Goal: Task Accomplishment & Management: Complete application form

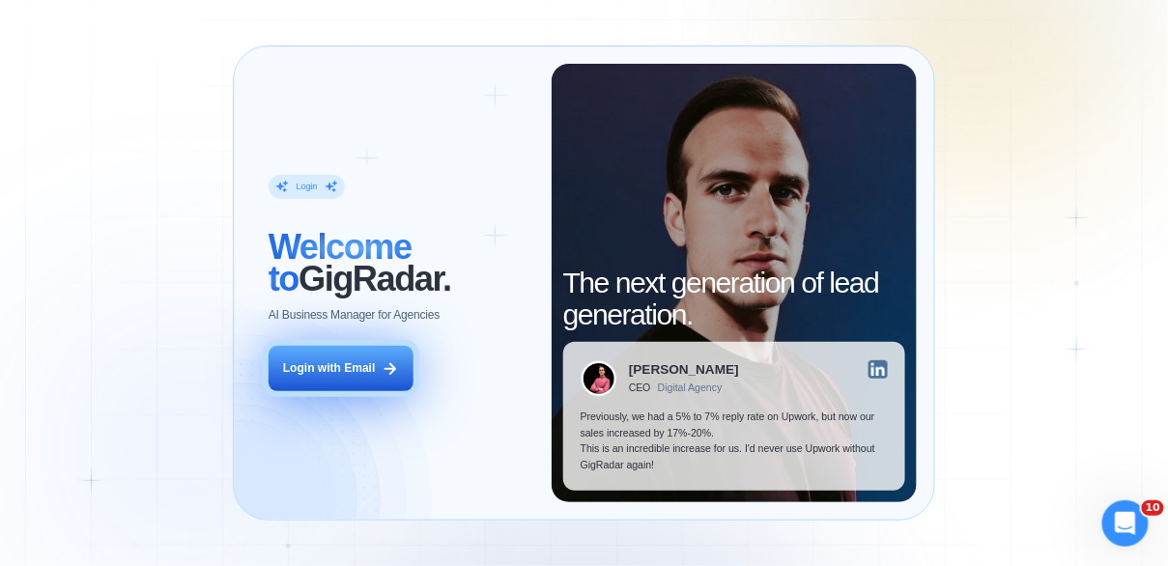
click at [321, 377] on button "Login with Email" at bounding box center [341, 368] width 145 height 45
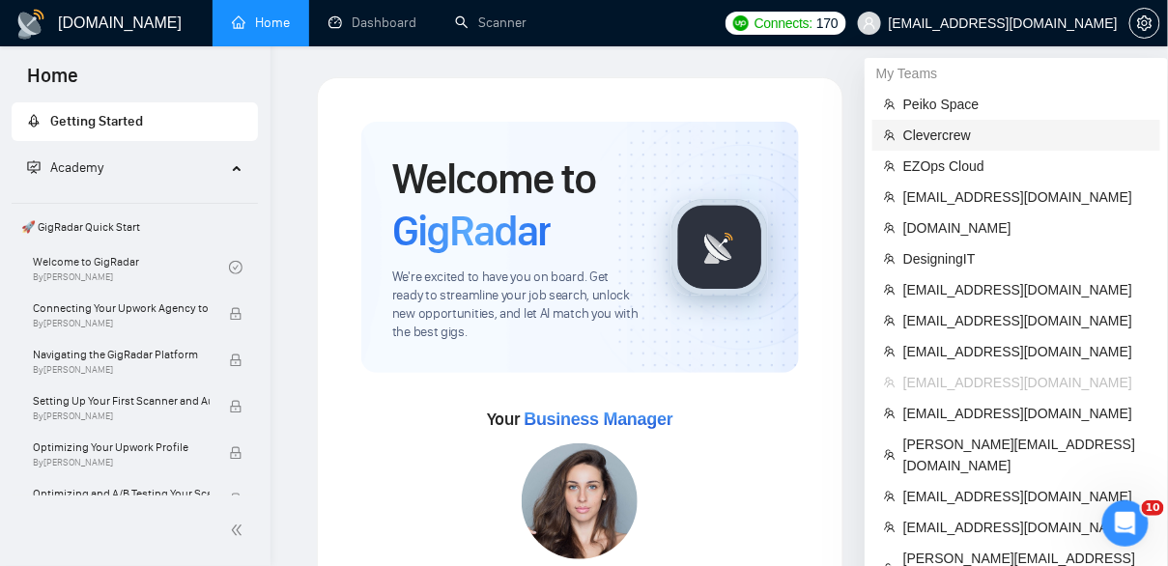
click at [956, 133] on span "Clevercrew" at bounding box center [1025, 135] width 245 height 21
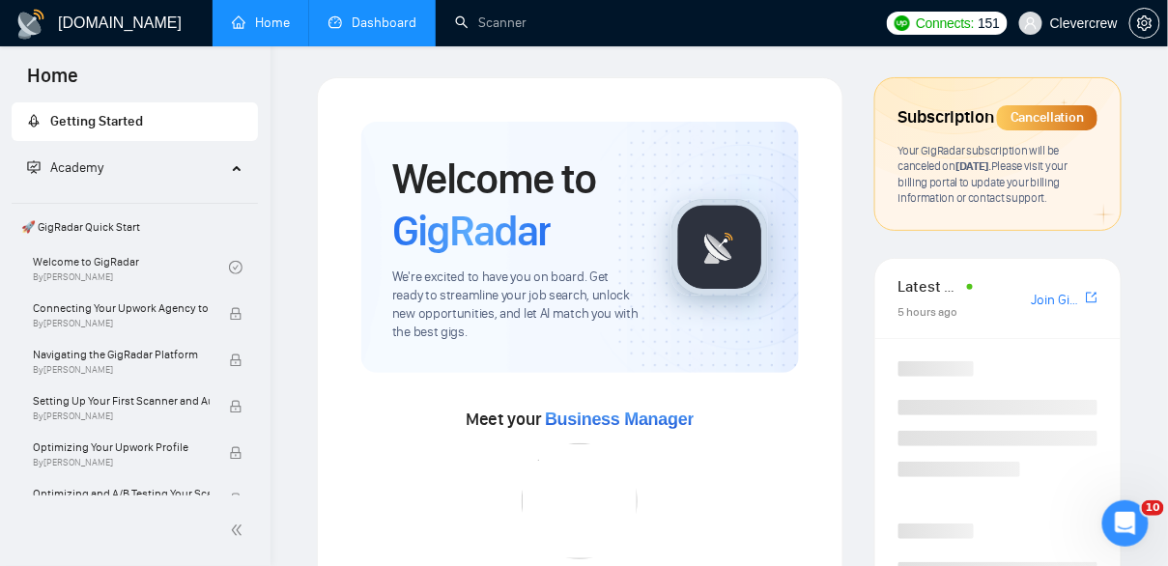
click at [408, 30] on link "Dashboard" at bounding box center [372, 22] width 88 height 16
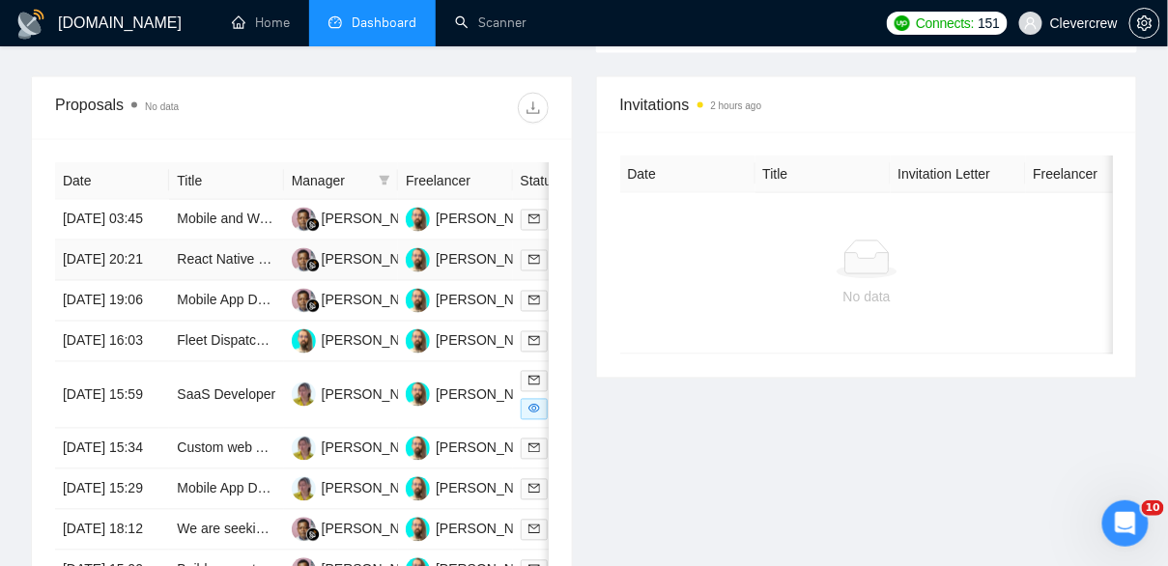
scroll to position [764, 0]
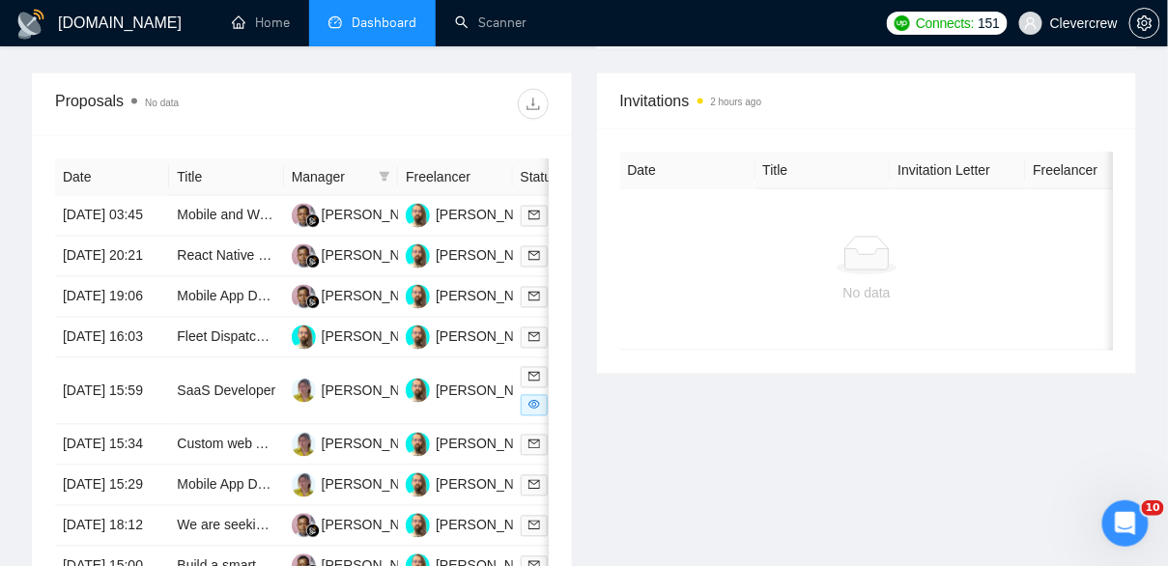
drag, startPoint x: 483, startPoint y: 303, endPoint x: 985, endPoint y: 5, distance: 584.3
click at [0, 0] on div "[DOMAIN_NAME] Home Dashboard Scanner Connects: 151 Clevercrew Team Dashboard [D…" at bounding box center [584, 49] width 1168 height 1627
drag, startPoint x: 467, startPoint y: 307, endPoint x: 559, endPoint y: 11, distance: 310.7
click at [0, 0] on div "[DOMAIN_NAME] Home Dashboard Scanner Connects: 151 Clevercrew Team Dashboard [D…" at bounding box center [584, 49] width 1168 height 1627
click at [1145, 27] on icon "setting" at bounding box center [1144, 22] width 15 height 15
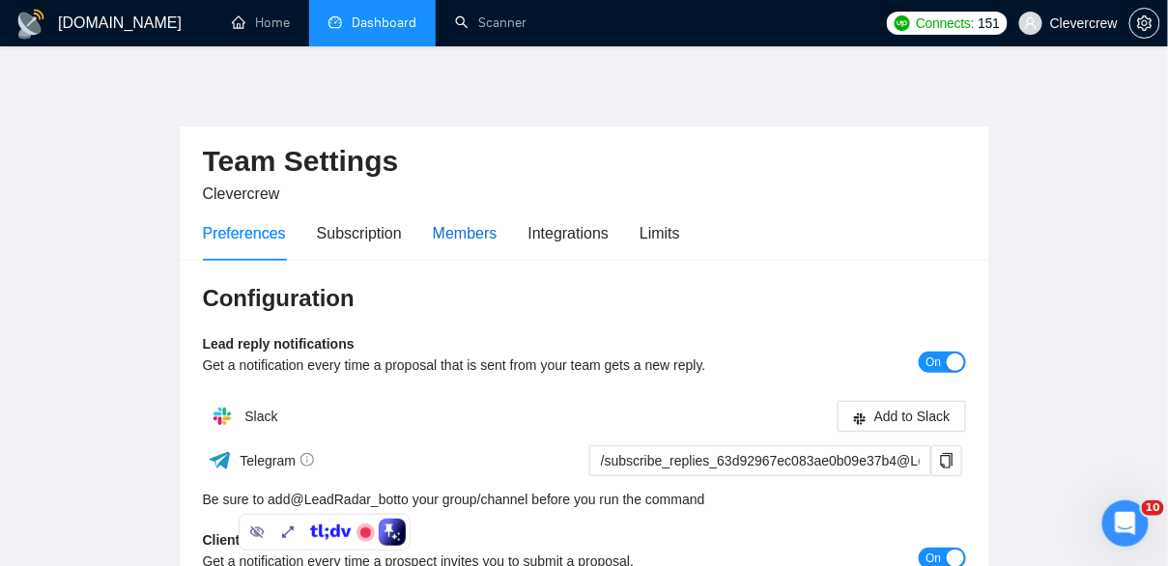
click at [474, 239] on div "Members" at bounding box center [465, 233] width 65 height 24
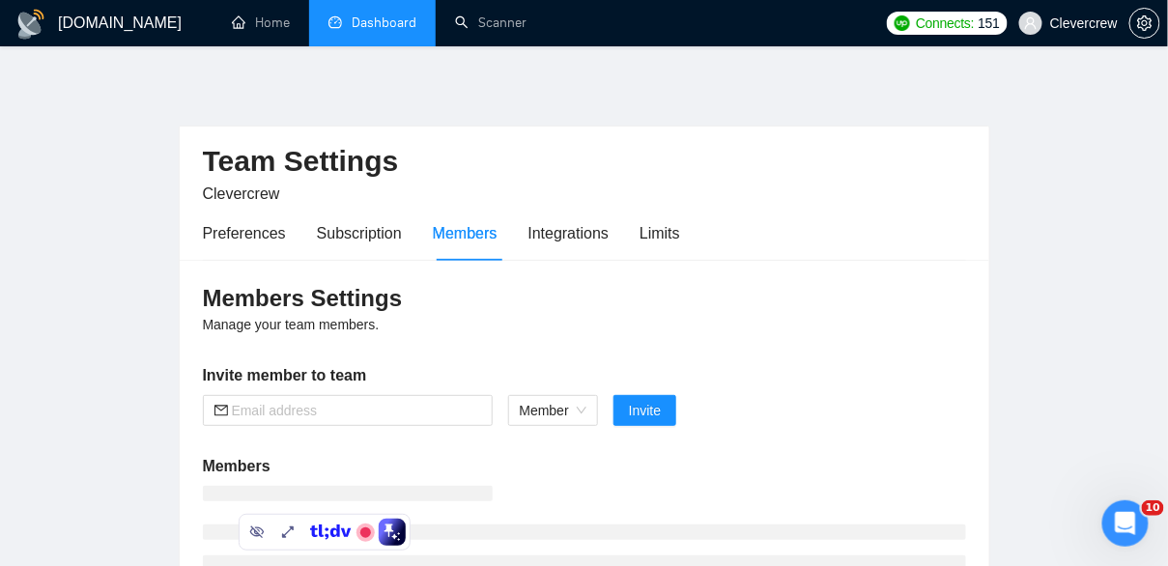
scroll to position [189, 0]
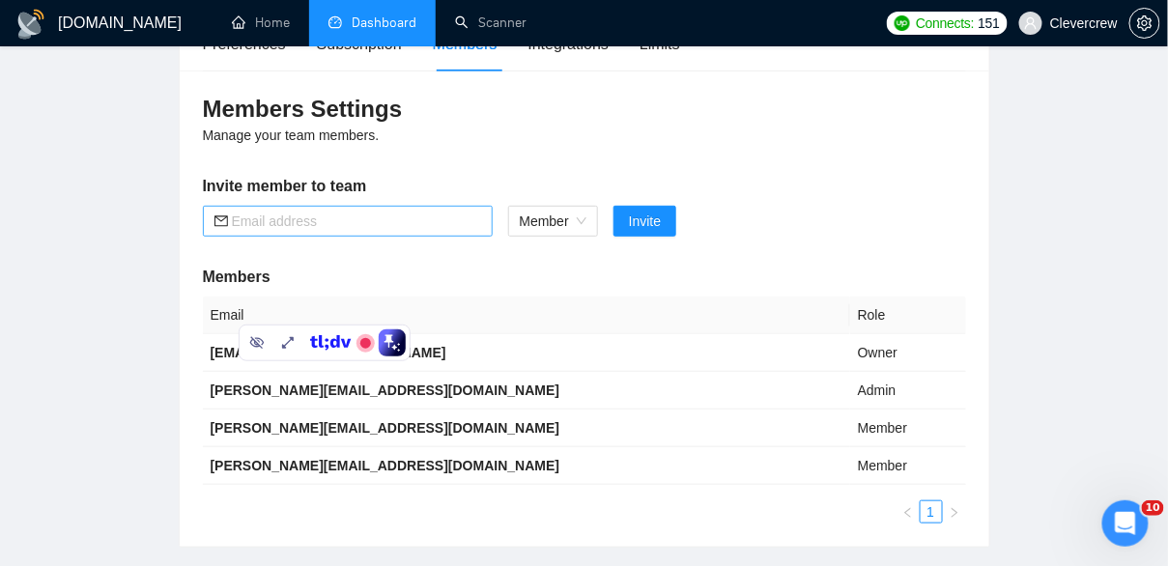
click at [365, 216] on input "text" at bounding box center [356, 221] width 249 height 21
paste input "[EMAIL_ADDRESS][DOMAIN_NAME]"
type input "[EMAIL_ADDRESS][DOMAIN_NAME]"
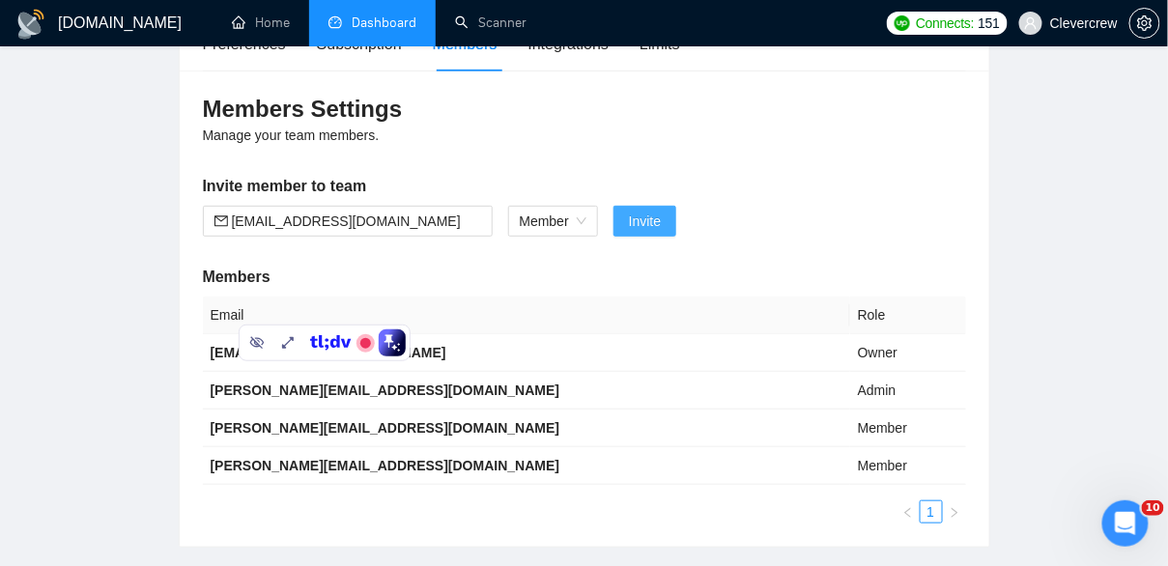
click at [653, 218] on span "Invite" at bounding box center [645, 221] width 32 height 21
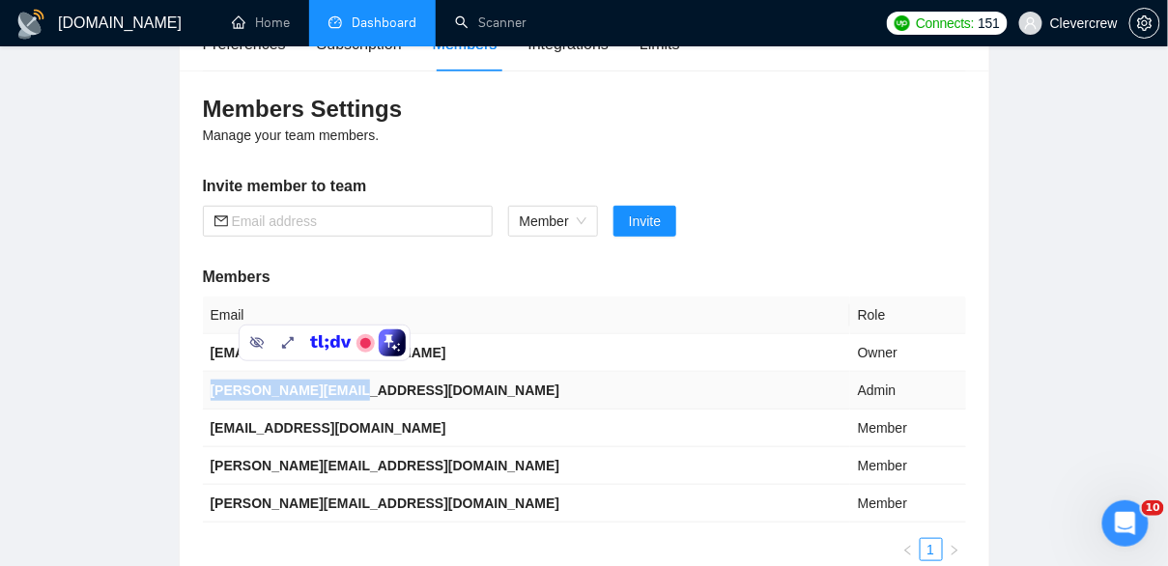
drag, startPoint x: 362, startPoint y: 391, endPoint x: 207, endPoint y: 393, distance: 155.5
click at [207, 393] on td "[PERSON_NAME][EMAIL_ADDRESS][DOMAIN_NAME]" at bounding box center [526, 391] width 647 height 38
click at [406, 447] on td "[PERSON_NAME][EMAIL_ADDRESS][DOMAIN_NAME]" at bounding box center [526, 466] width 647 height 38
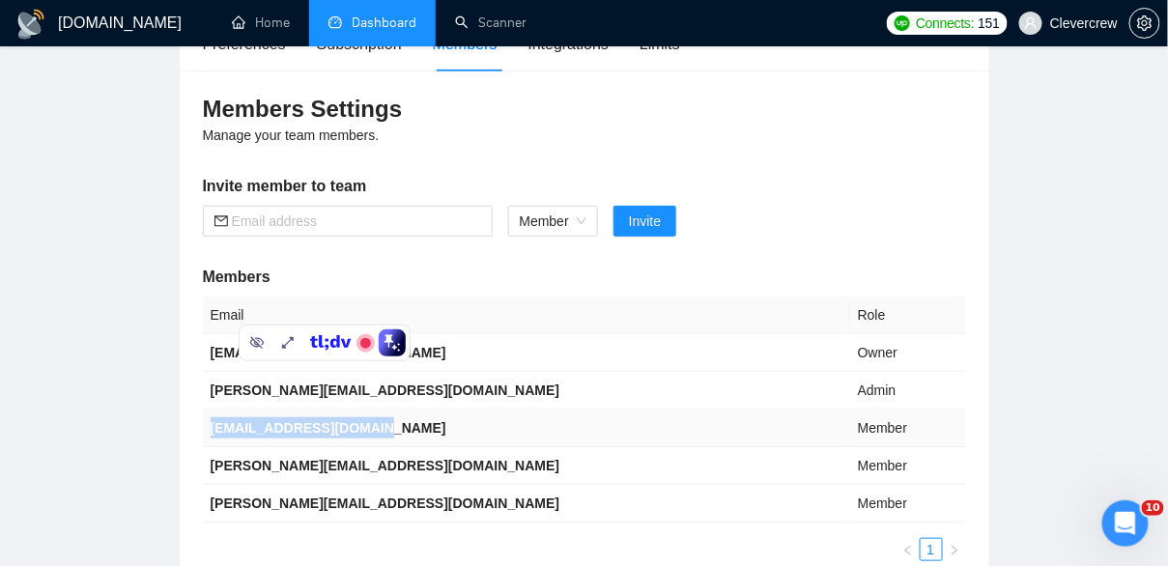
drag, startPoint x: 392, startPoint y: 426, endPoint x: 208, endPoint y: 422, distance: 184.5
click at [208, 422] on td "[EMAIL_ADDRESS][DOMAIN_NAME]" at bounding box center [526, 429] width 647 height 38
copy b "[EMAIL_ADDRESS][DOMAIN_NAME]"
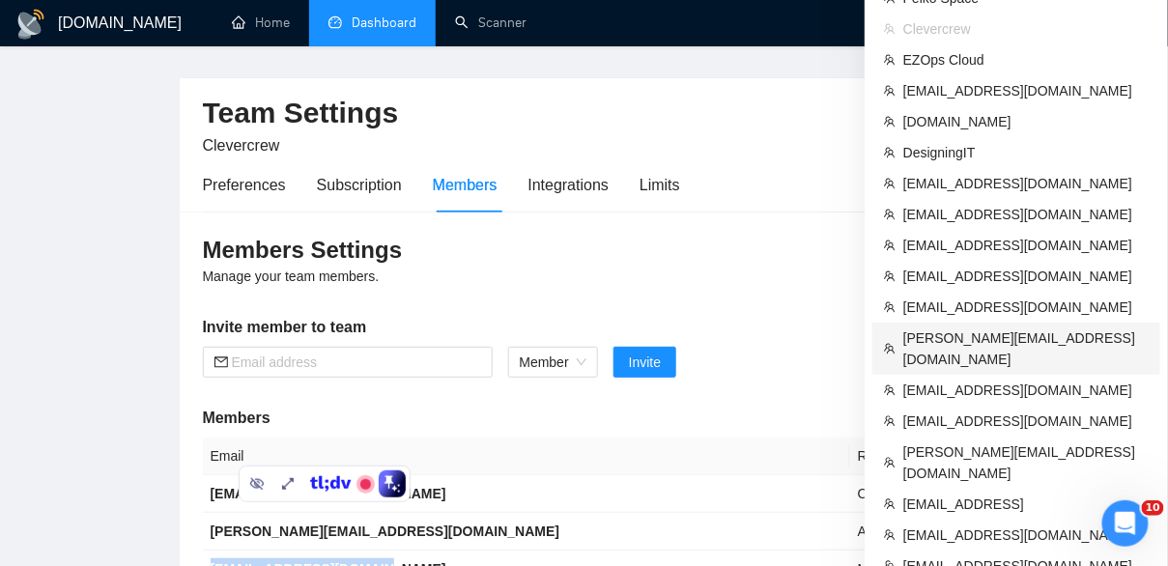
scroll to position [43, 0]
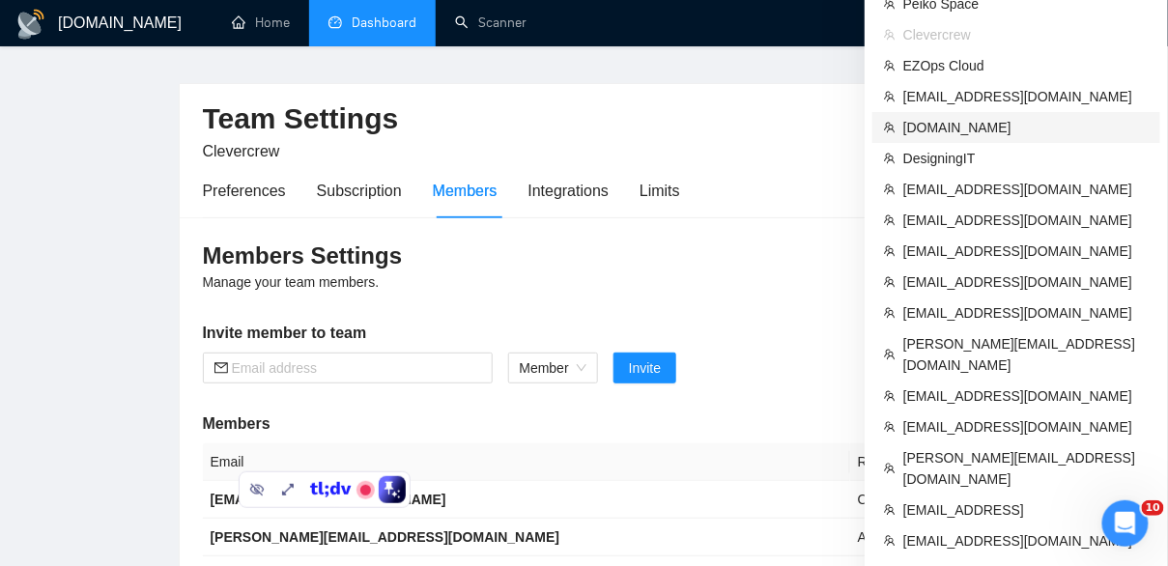
click at [935, 126] on span "[DOMAIN_NAME]" at bounding box center [1025, 127] width 245 height 21
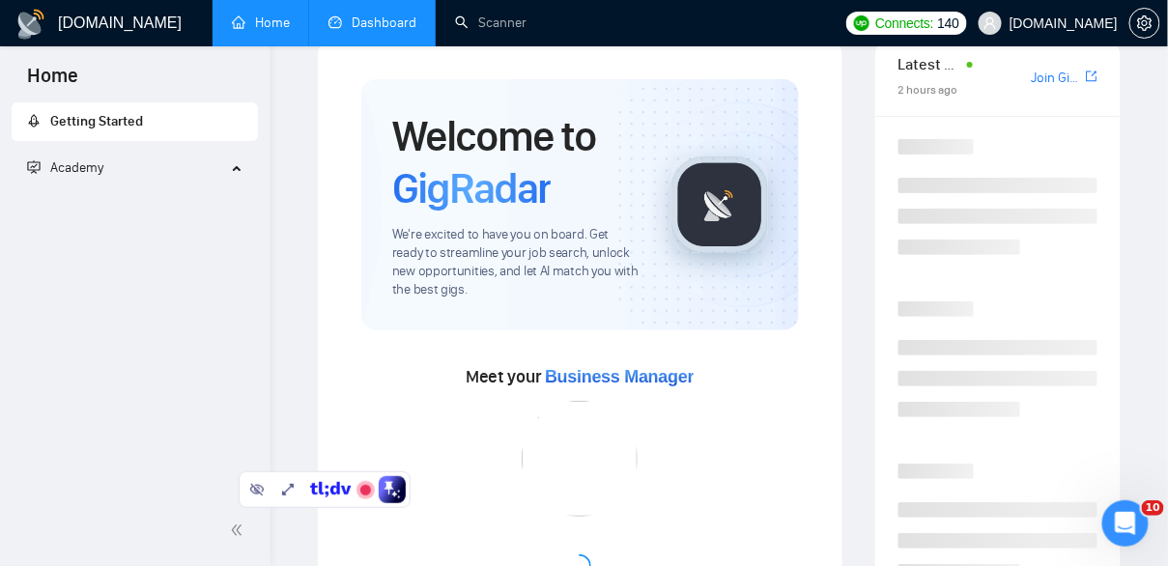
scroll to position [313, 0]
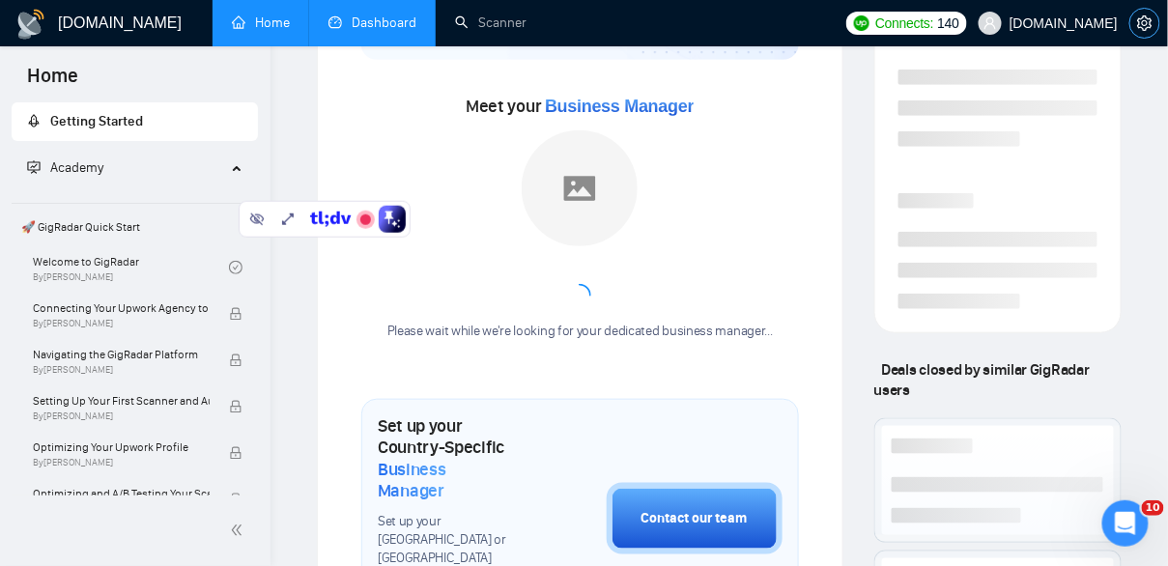
click at [1148, 21] on icon "setting" at bounding box center [1144, 22] width 15 height 15
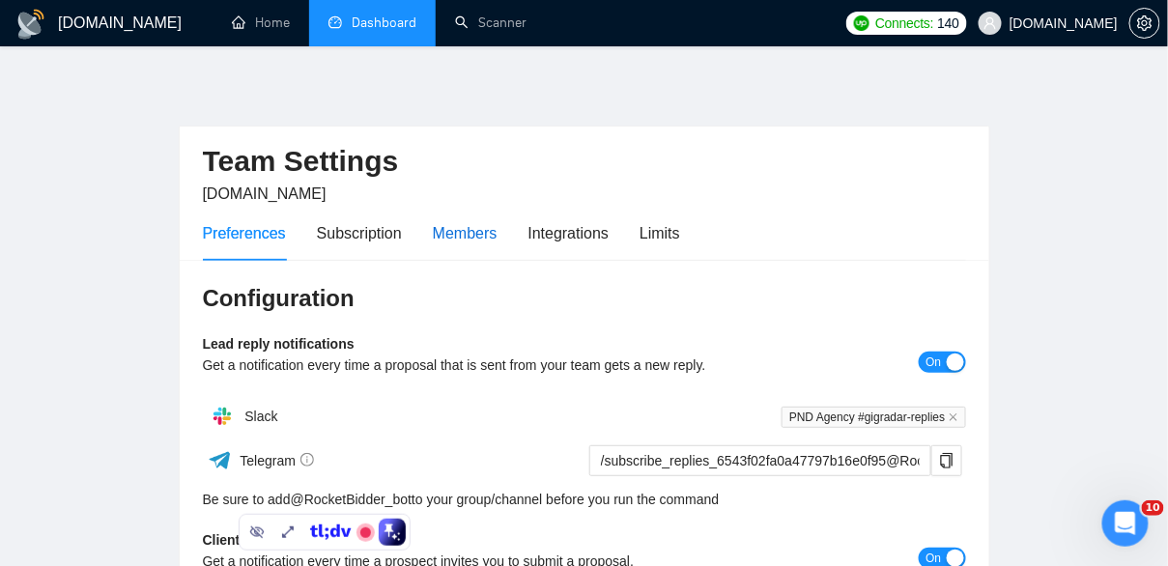
click at [496, 237] on div "Members" at bounding box center [465, 233] width 65 height 24
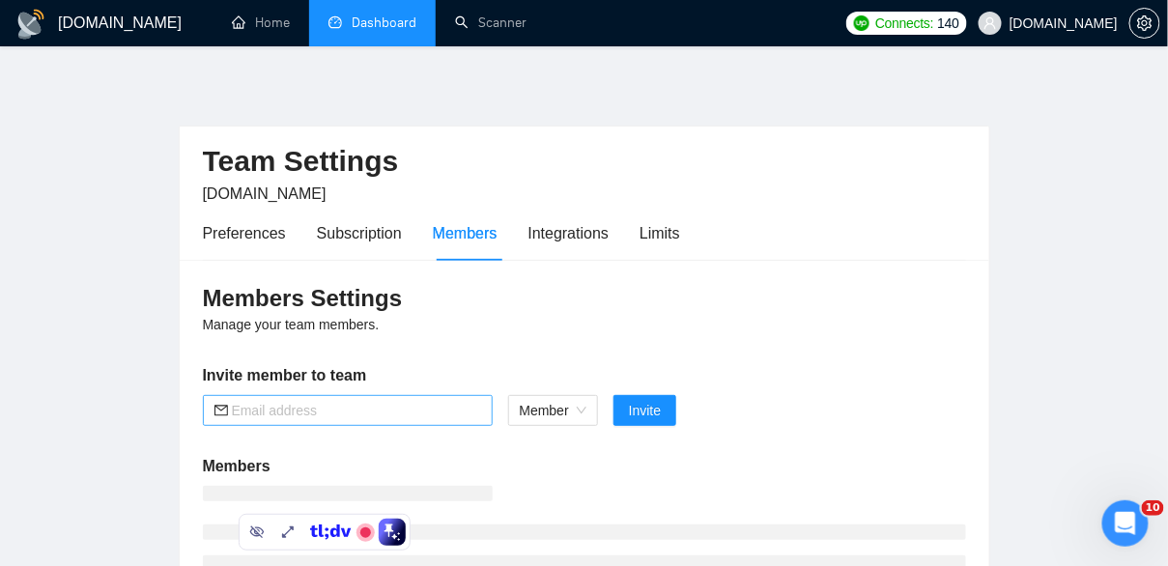
click at [342, 406] on input "text" at bounding box center [356, 410] width 249 height 21
paste input "[EMAIL_ADDRESS][DOMAIN_NAME]"
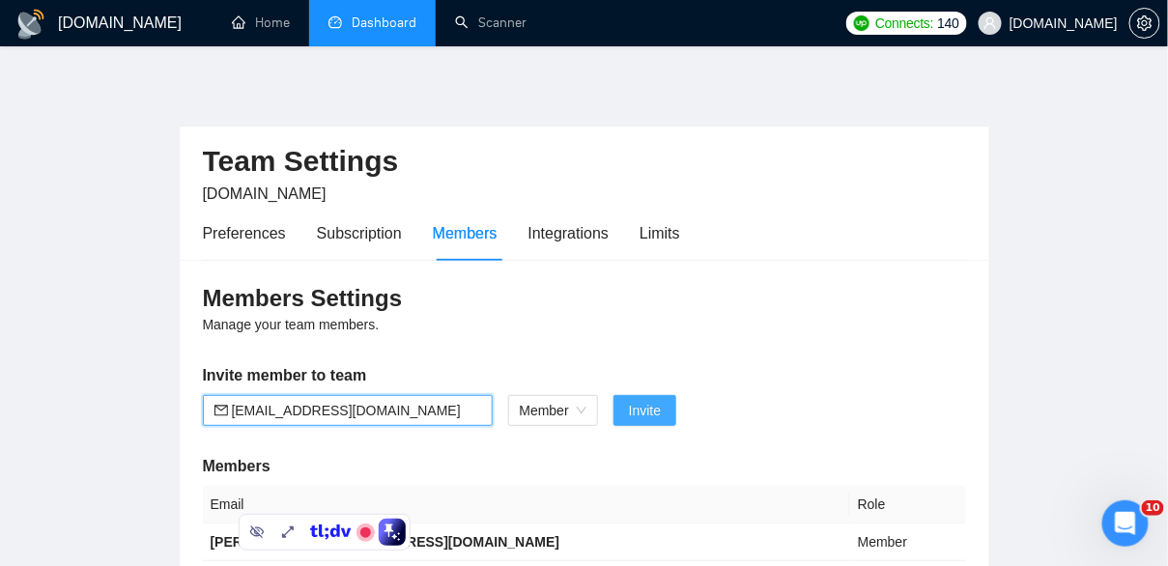
type input "[EMAIL_ADDRESS][DOMAIN_NAME]"
click at [655, 413] on span "Invite" at bounding box center [645, 410] width 32 height 21
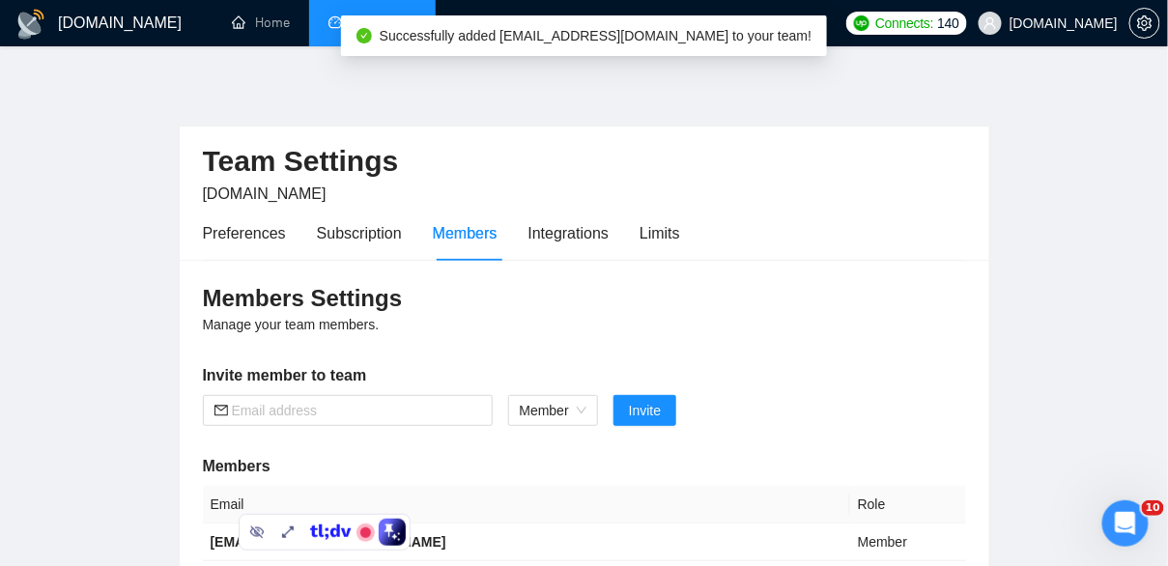
click at [1031, 101] on main "Team Settings [DOMAIN_NAME] Preferences Subscription Members Integrations Limit…" at bounding box center [584, 482] width 1106 height 810
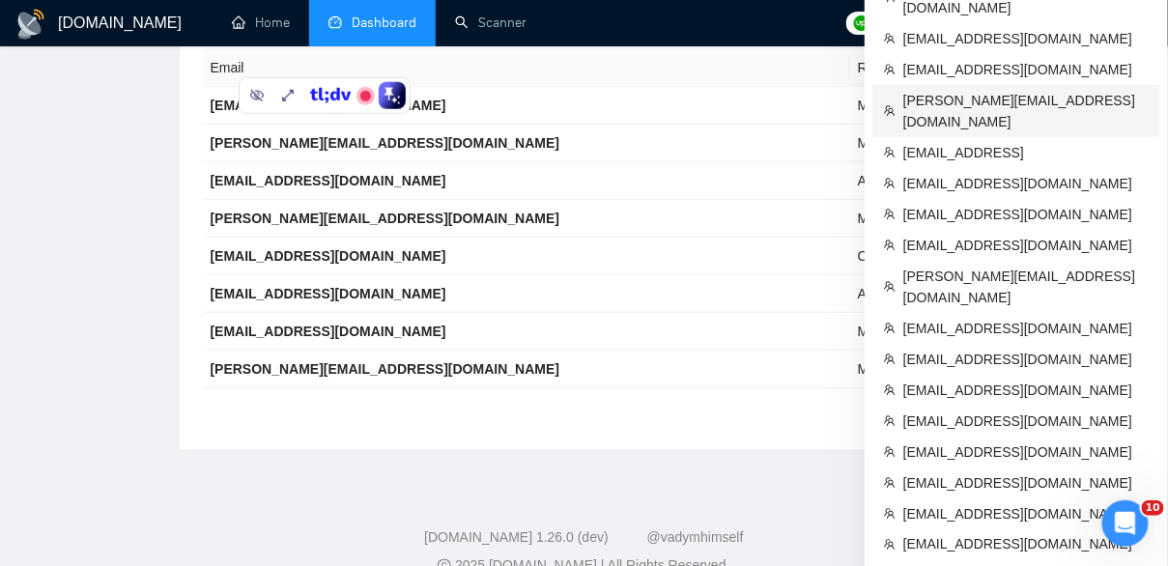
scroll to position [471, 0]
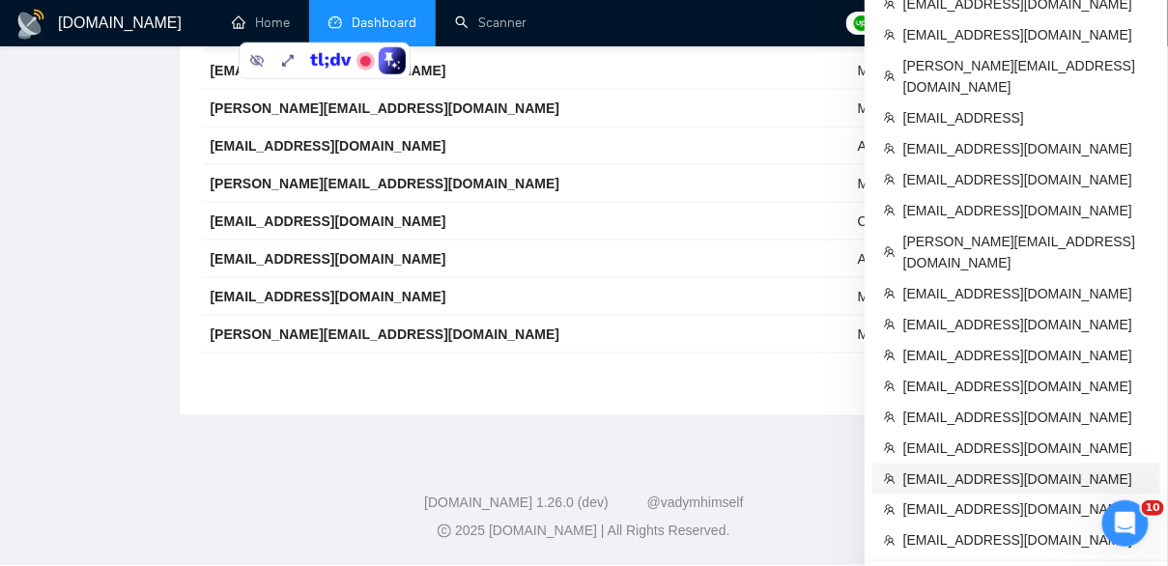
click at [940, 468] on span "[EMAIL_ADDRESS][DOMAIN_NAME]" at bounding box center [1025, 478] width 245 height 21
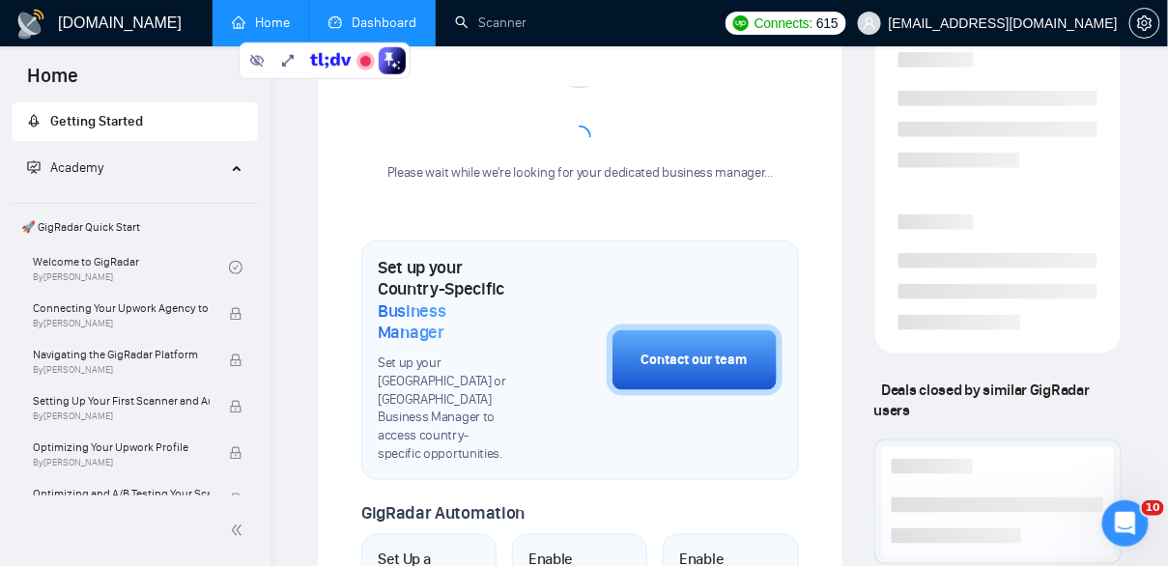
scroll to position [738, 0]
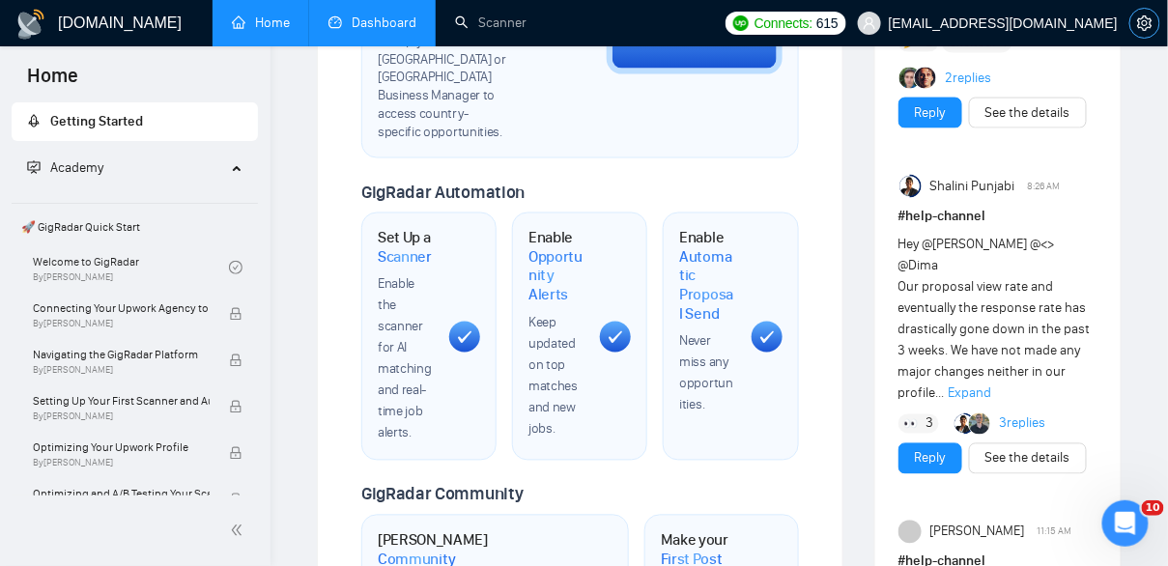
click at [1148, 26] on icon "setting" at bounding box center [1144, 22] width 15 height 15
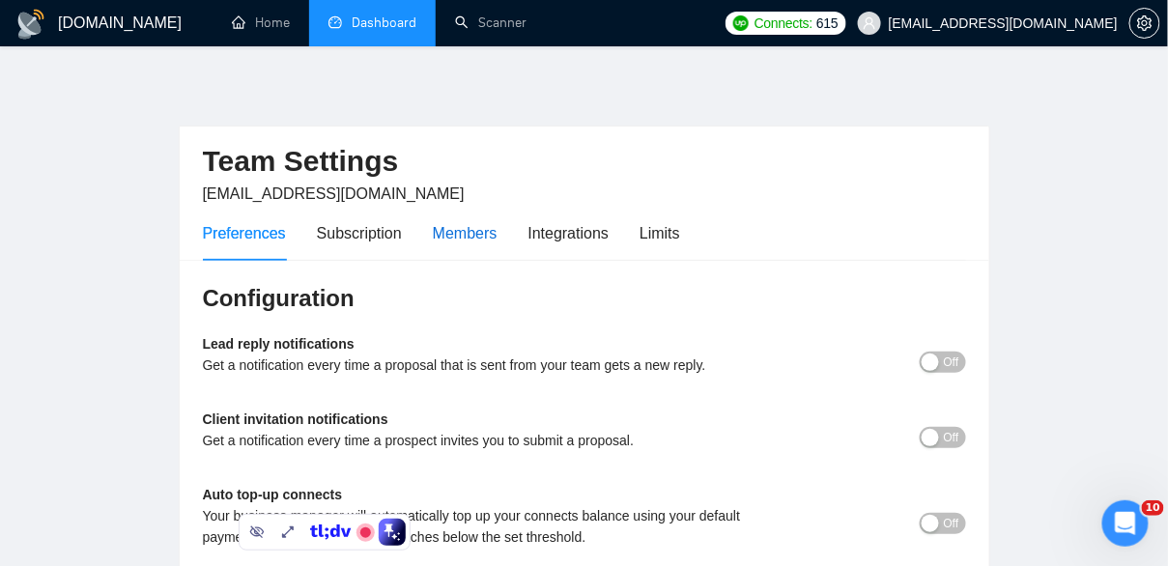
click at [474, 229] on div "Members" at bounding box center [465, 233] width 65 height 24
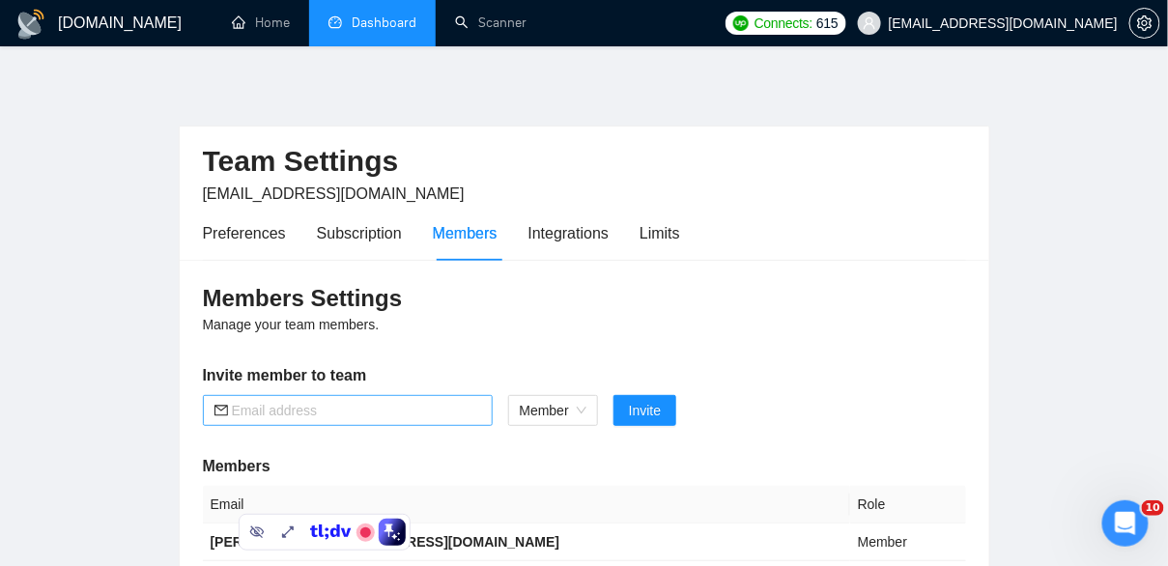
click at [333, 424] on span at bounding box center [348, 410] width 290 height 31
click at [323, 407] on input "text" at bounding box center [356, 410] width 249 height 21
paste input "[EMAIL_ADDRESS][DOMAIN_NAME]"
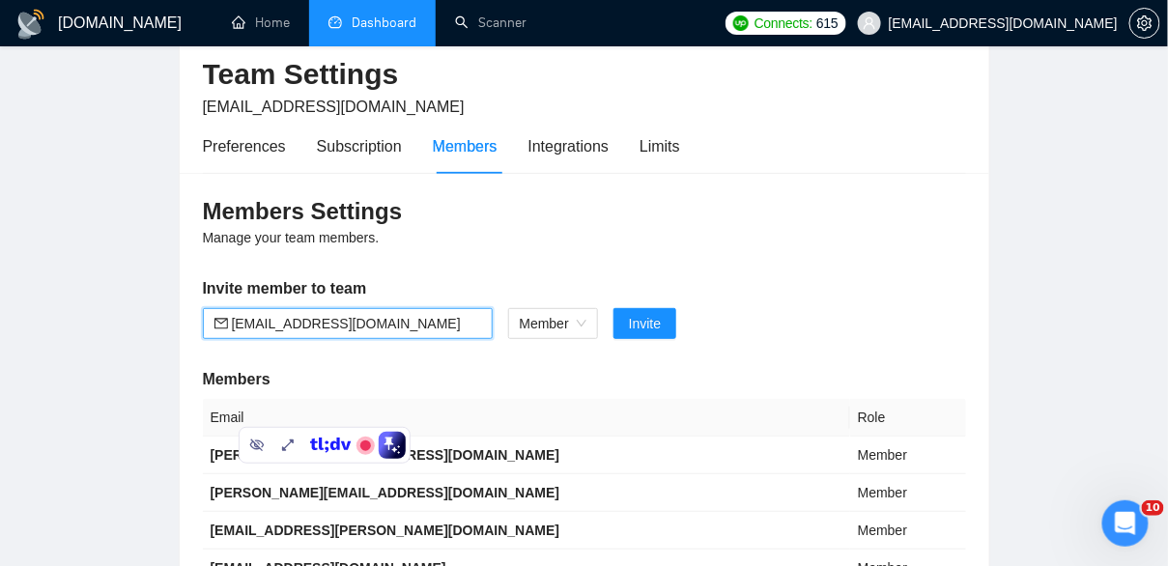
scroll to position [103, 0]
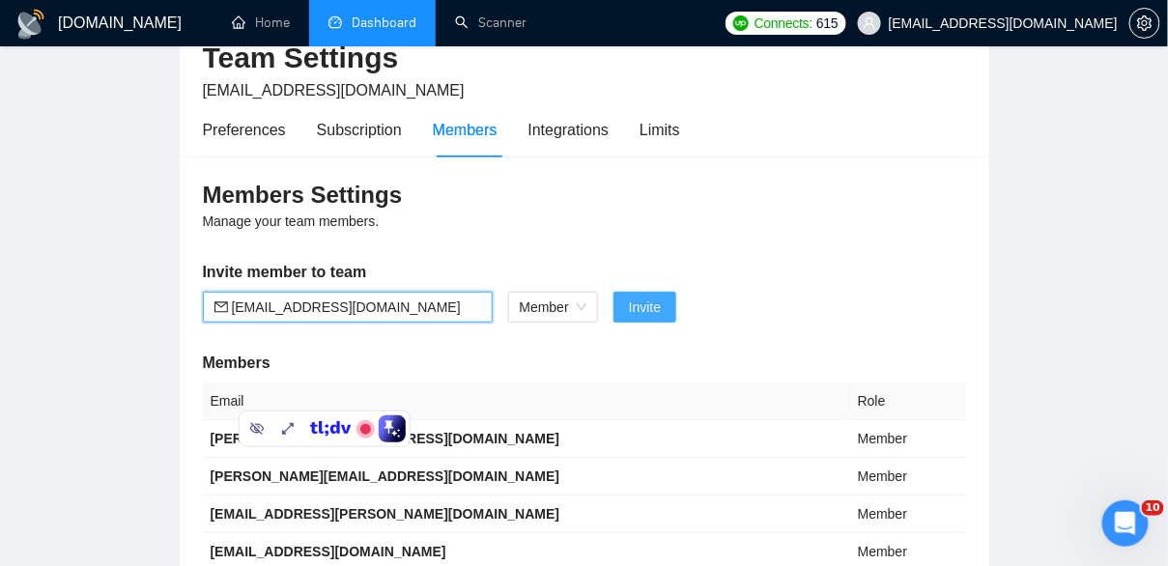
type input "[EMAIL_ADDRESS][DOMAIN_NAME]"
click at [651, 309] on span "Invite" at bounding box center [645, 307] width 32 height 21
